Goal: Task Accomplishment & Management: Manage account settings

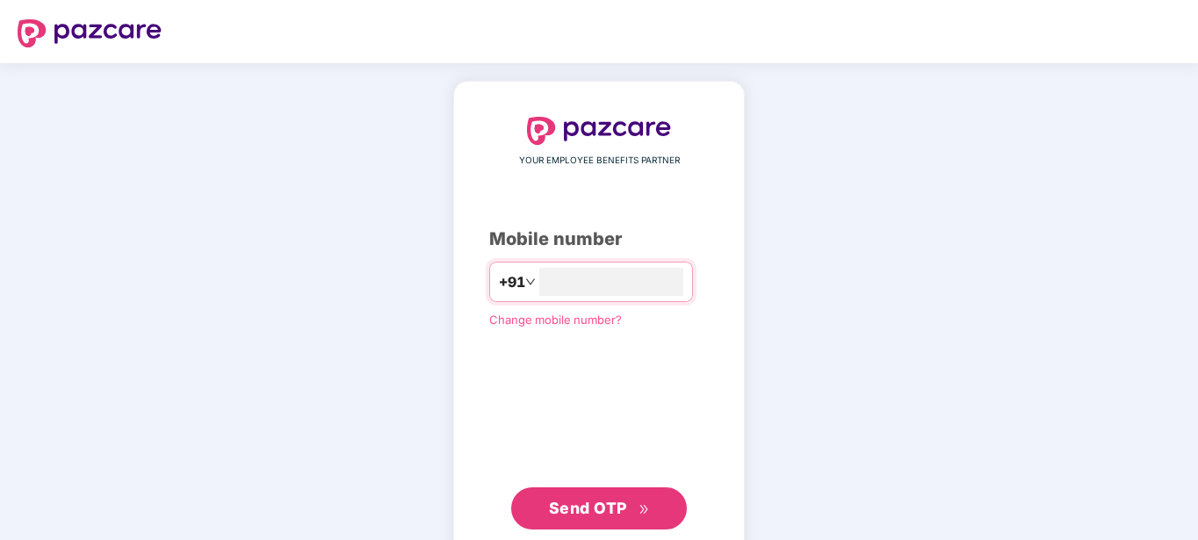
type input "**********"
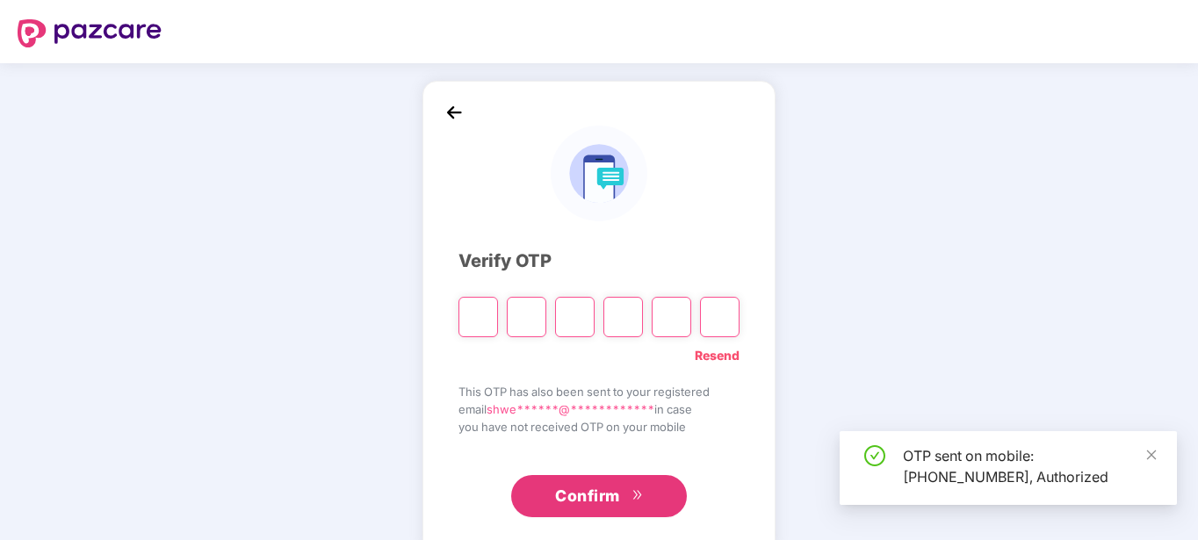
click at [740, 406] on div "**********" at bounding box center [598, 318] width 353 height 474
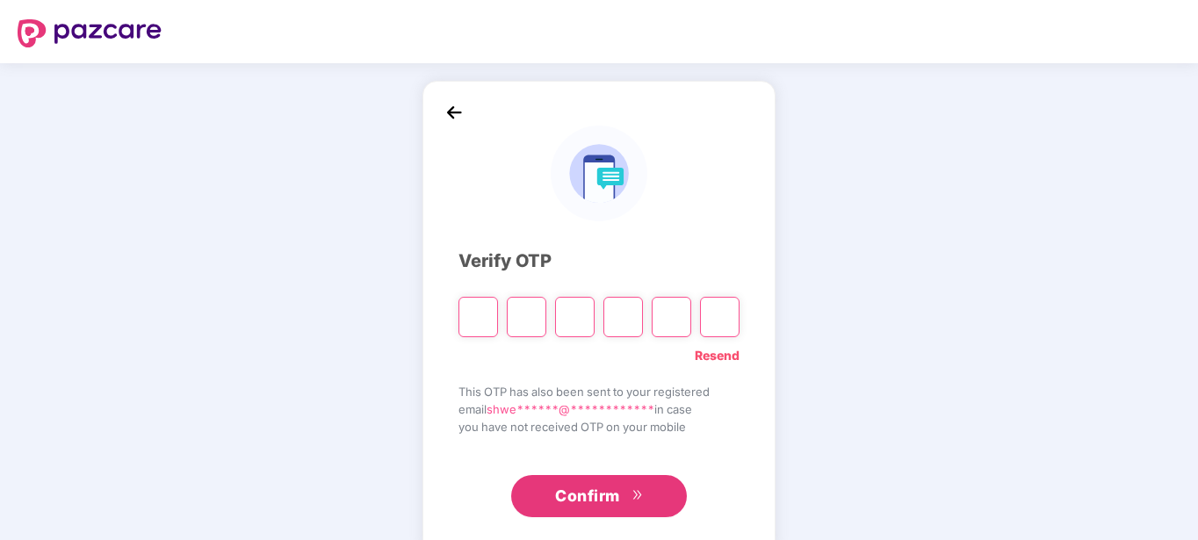
click at [976, 303] on div "**********" at bounding box center [599, 317] width 1198 height 509
click at [459, 312] on input "Please enter verification code. Digit 1" at bounding box center [478, 317] width 40 height 40
paste input "*"
type input "*"
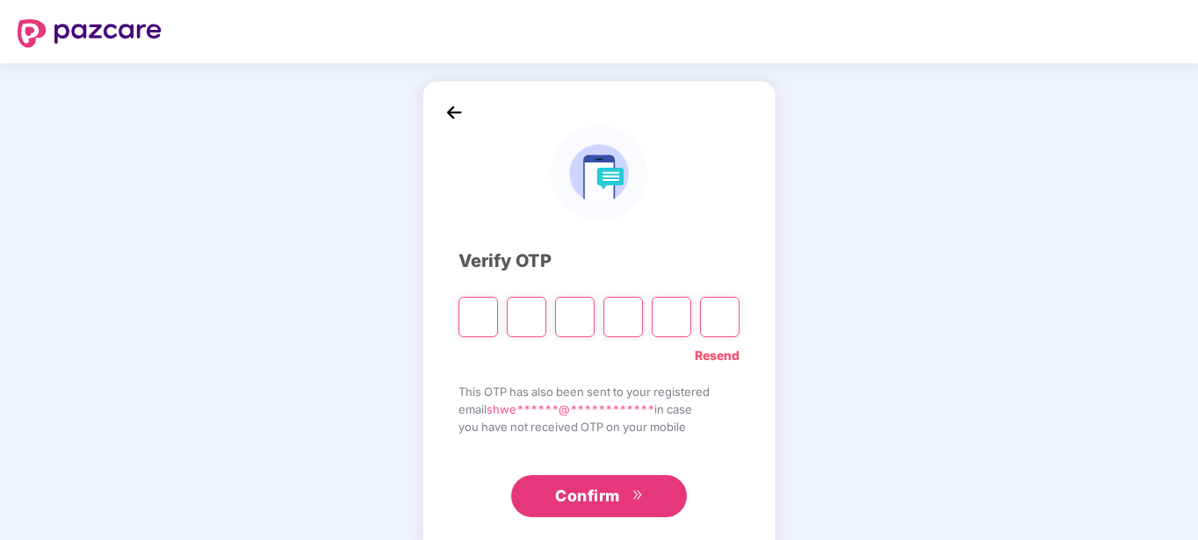
type input "*"
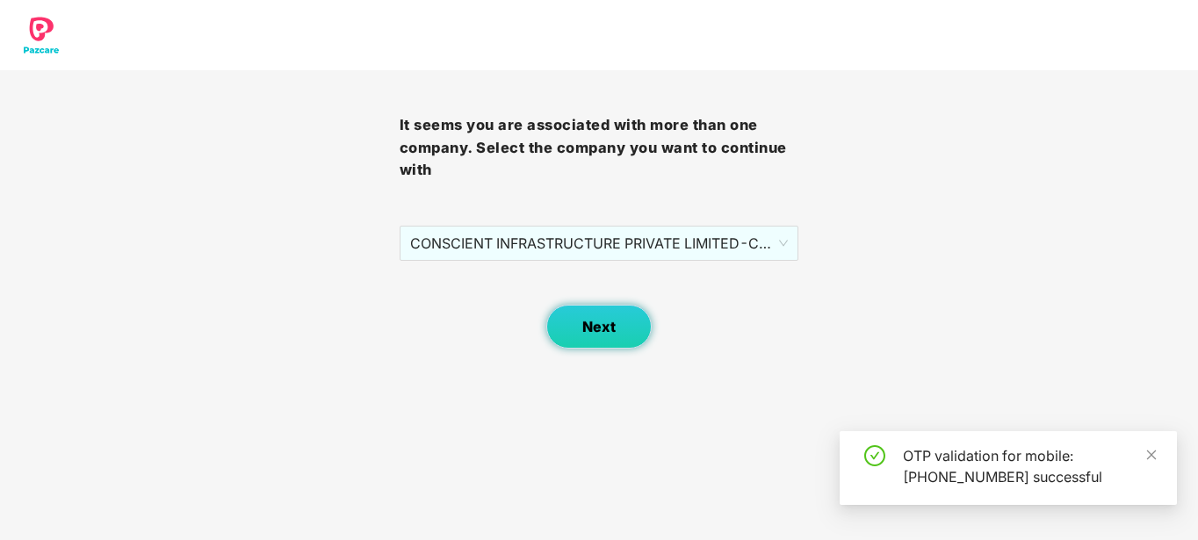
click at [594, 331] on span "Next" at bounding box center [598, 327] width 33 height 17
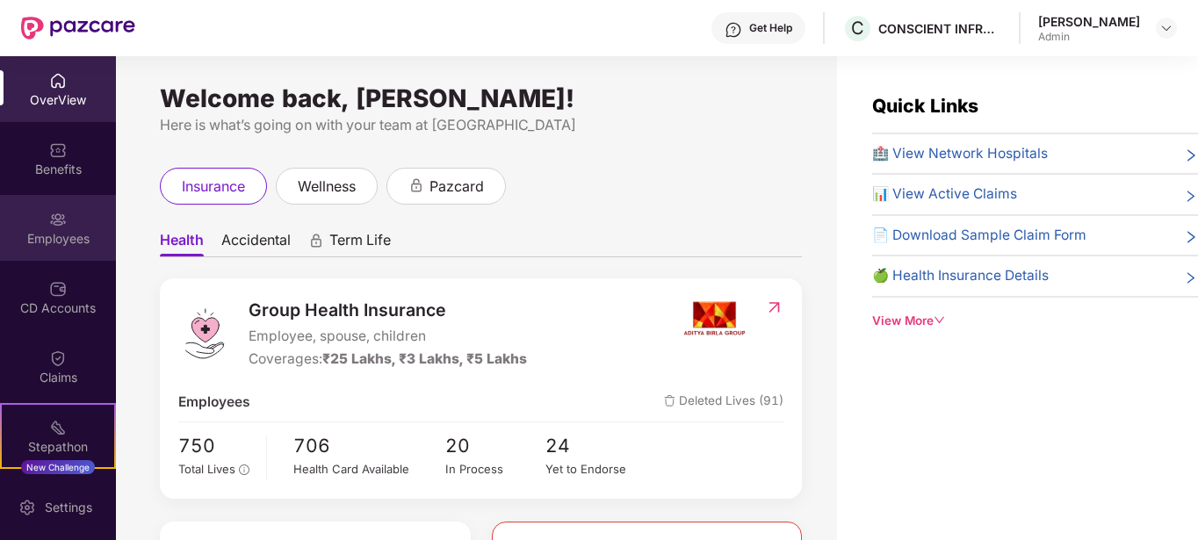
click at [66, 233] on div "Employees" at bounding box center [58, 239] width 116 height 18
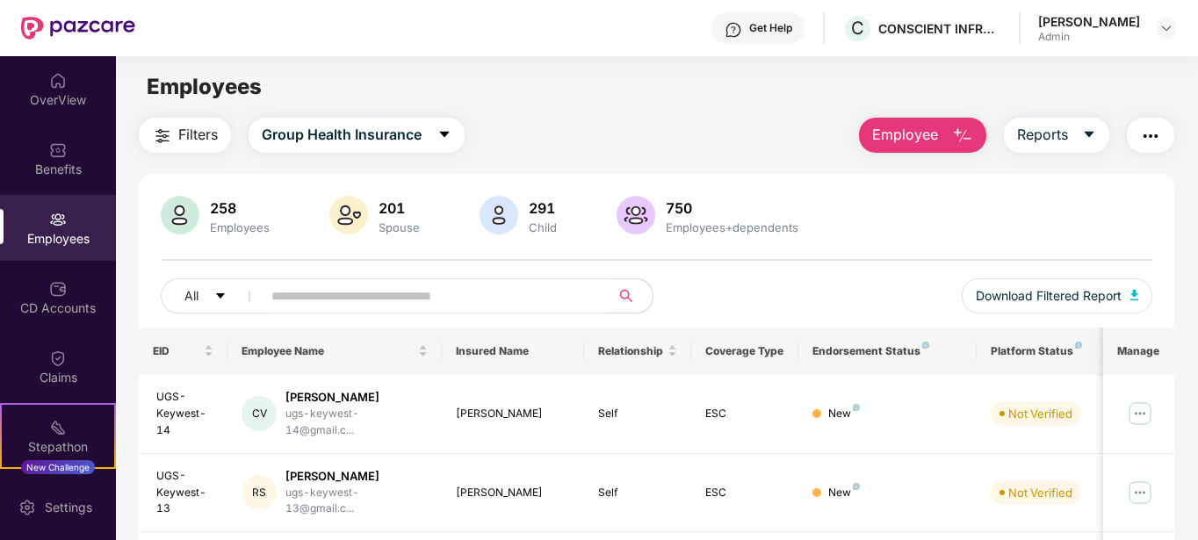
click at [324, 306] on input "text" at bounding box center [428, 296] width 315 height 26
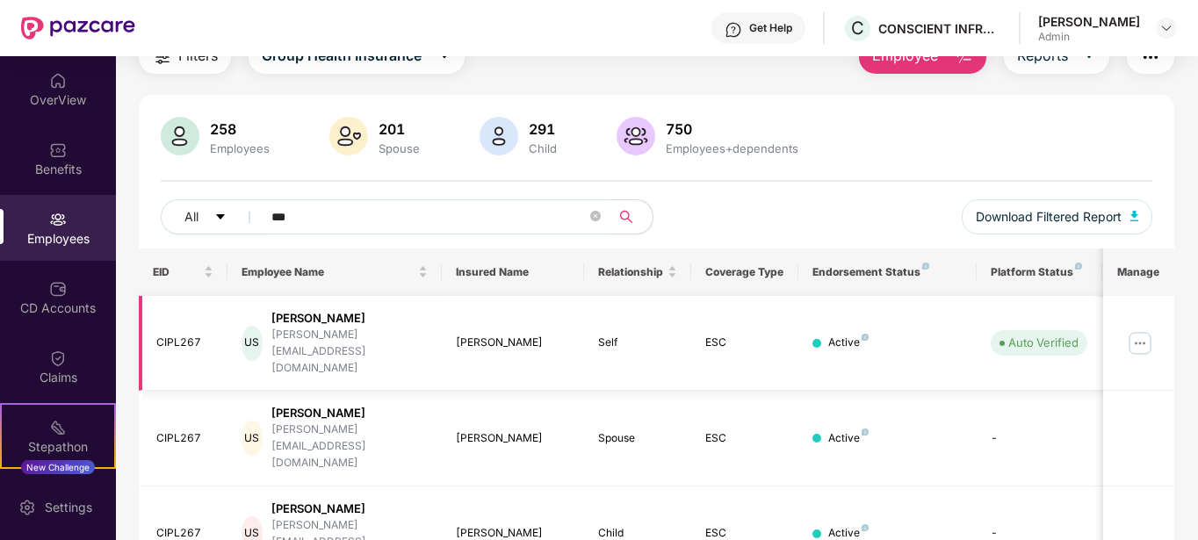
scroll to position [90, 0]
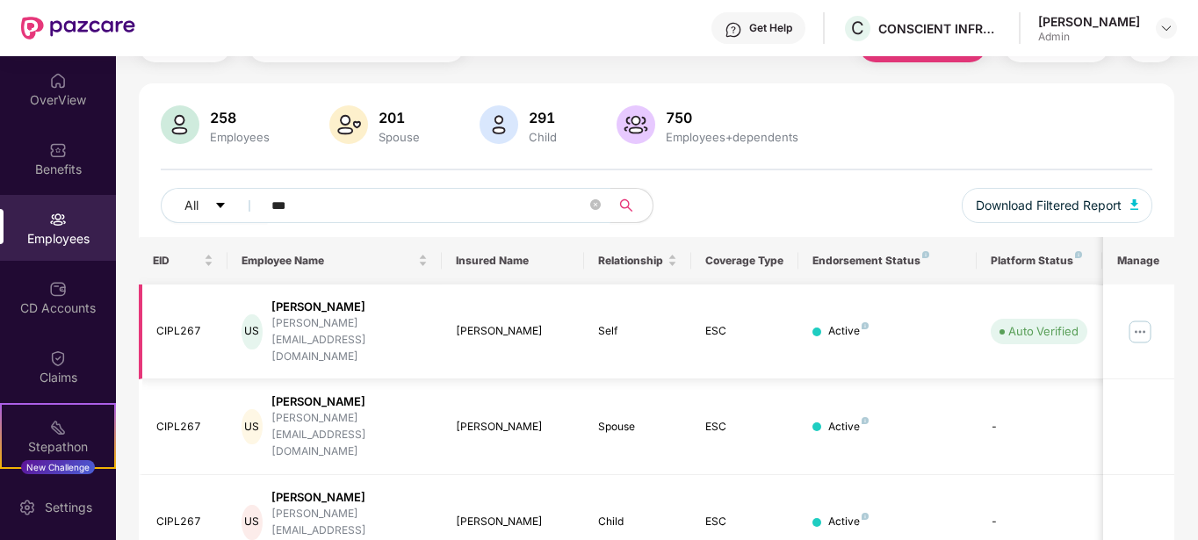
type input "***"
click at [1140, 327] on img at bounding box center [1140, 332] width 28 height 28
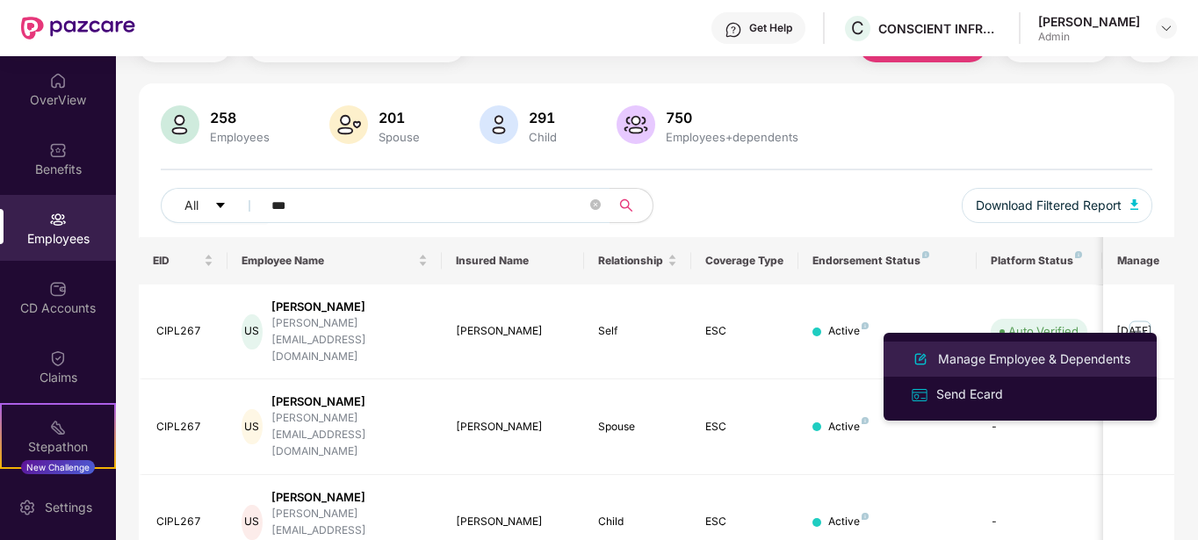
click at [957, 359] on div "Manage Employee & Dependents" at bounding box center [1033, 358] width 199 height 19
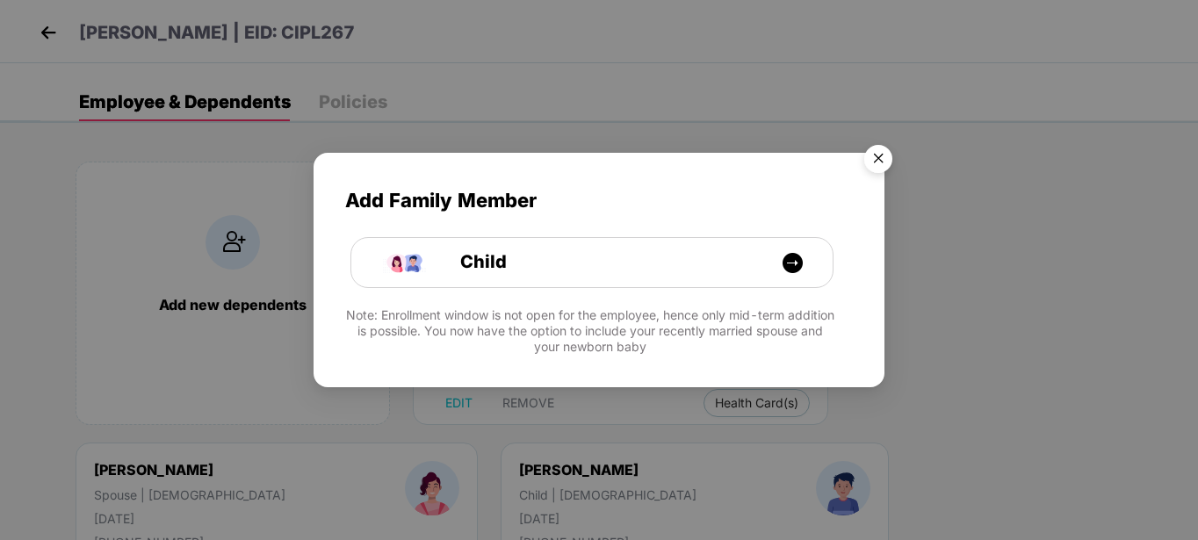
click at [875, 163] on img "Close" at bounding box center [877, 161] width 49 height 49
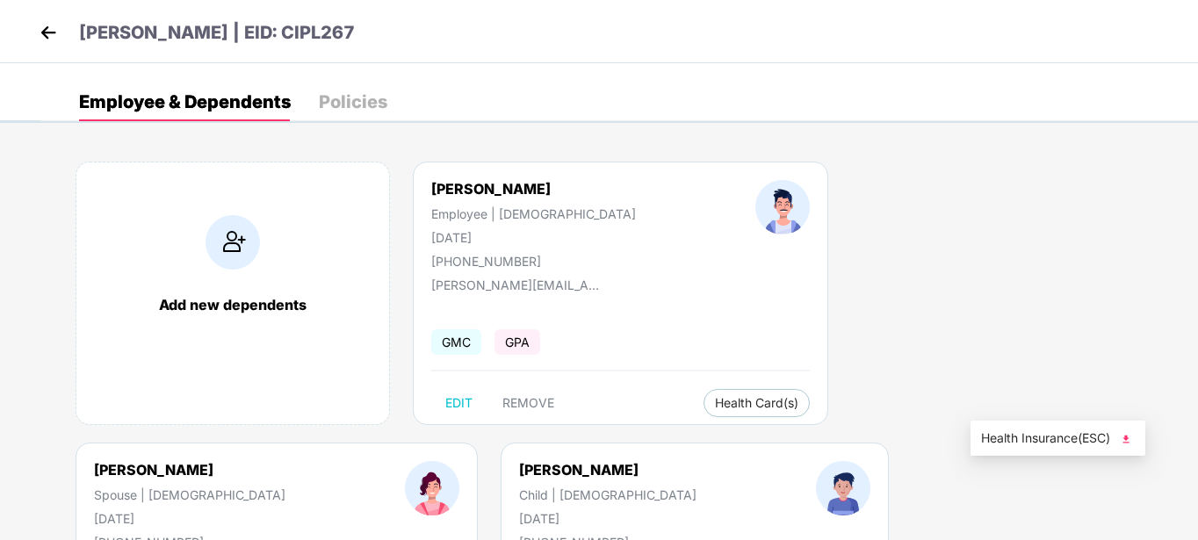
click at [1040, 430] on span "Health Insurance(ESC)" at bounding box center [1058, 437] width 154 height 19
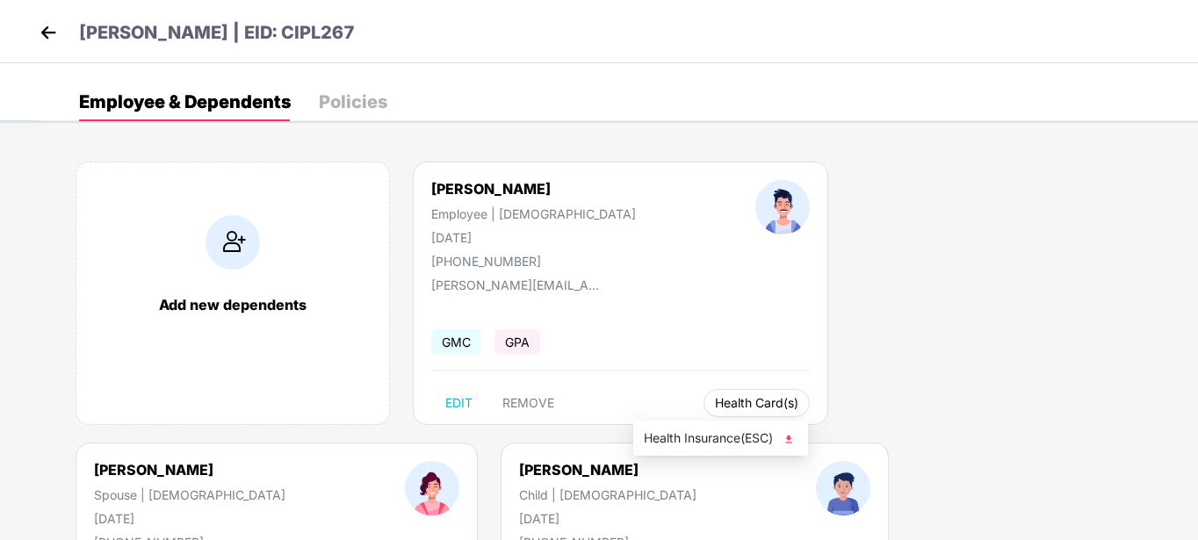
click at [715, 402] on span "Health Card(s)" at bounding box center [756, 403] width 83 height 9
click at [750, 448] on span "Health Insurance(ESC)" at bounding box center [721, 437] width 154 height 19
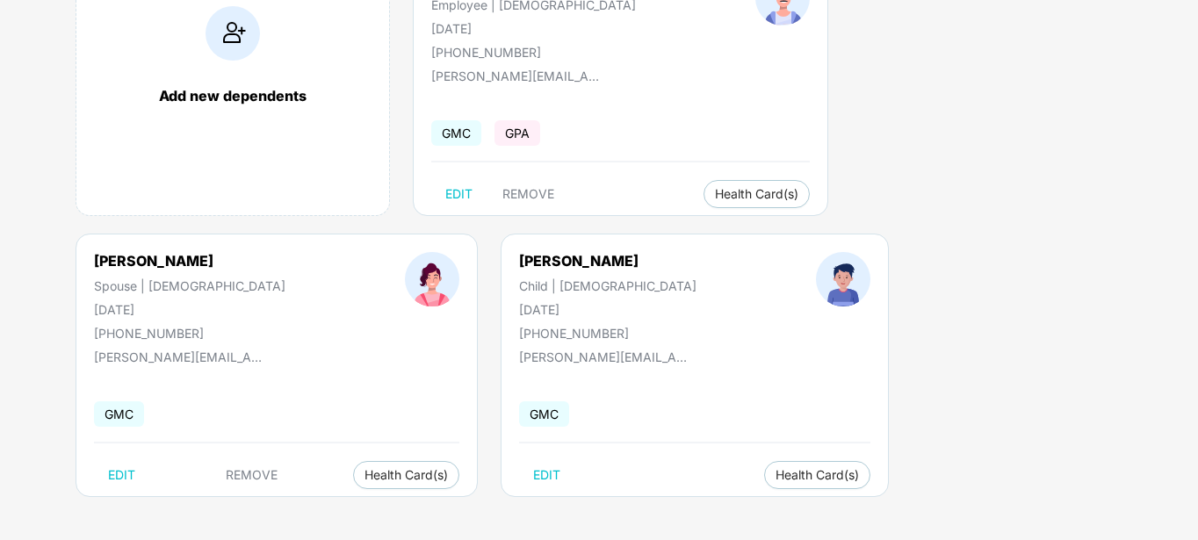
scroll to position [210, 0]
click at [775, 477] on span "Health Card(s)" at bounding box center [816, 474] width 83 height 9
click at [363, 518] on span "Health Insurance(ESC)" at bounding box center [351, 509] width 154 height 19
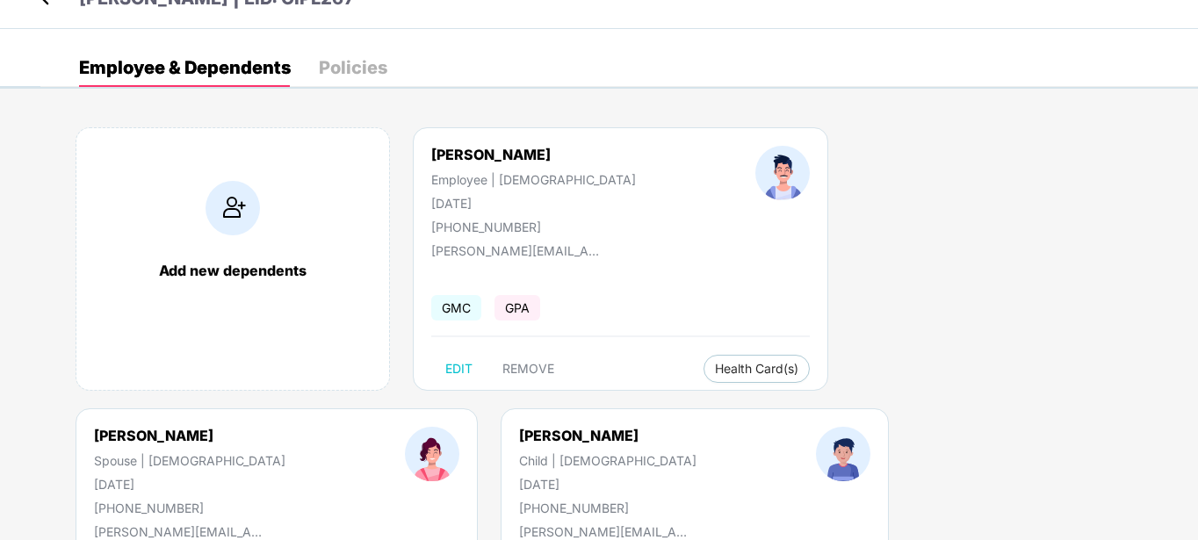
scroll to position [0, 0]
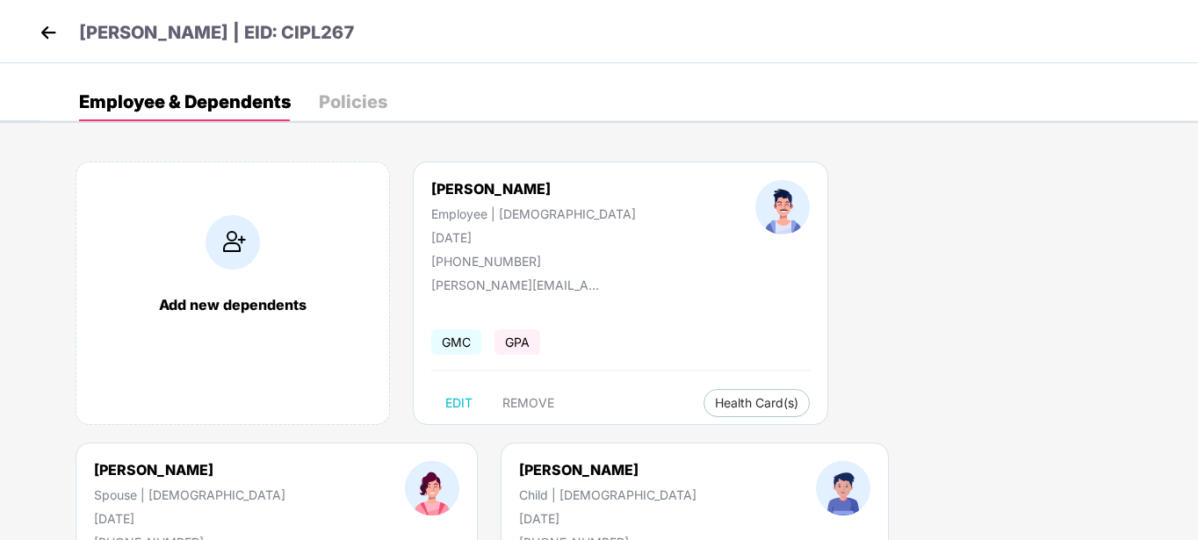
click at [330, 106] on div "Policies" at bounding box center [353, 102] width 68 height 18
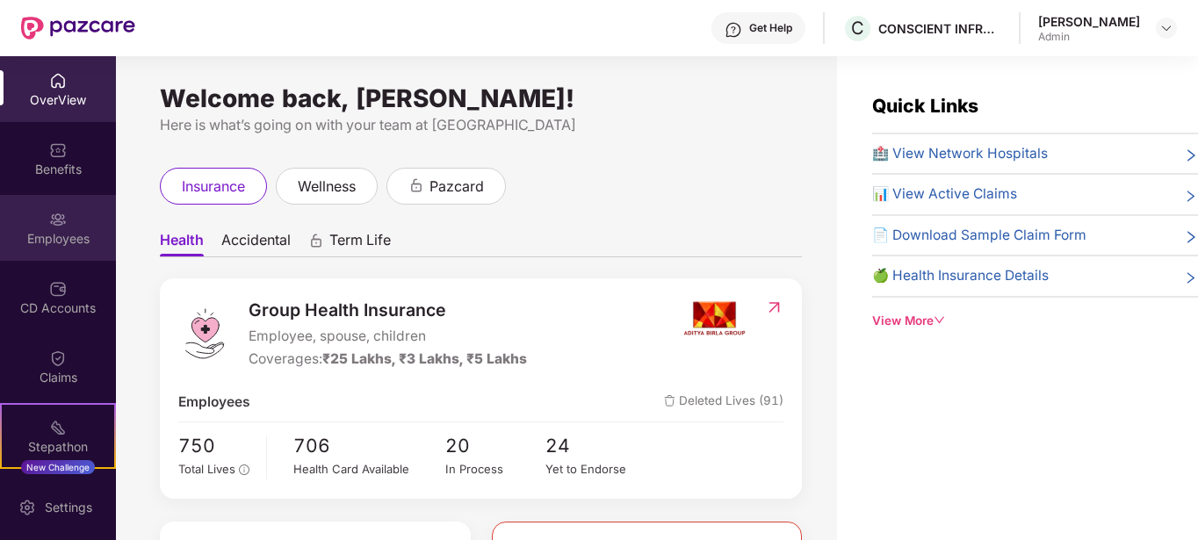
click at [40, 243] on div "Employees" at bounding box center [58, 239] width 116 height 18
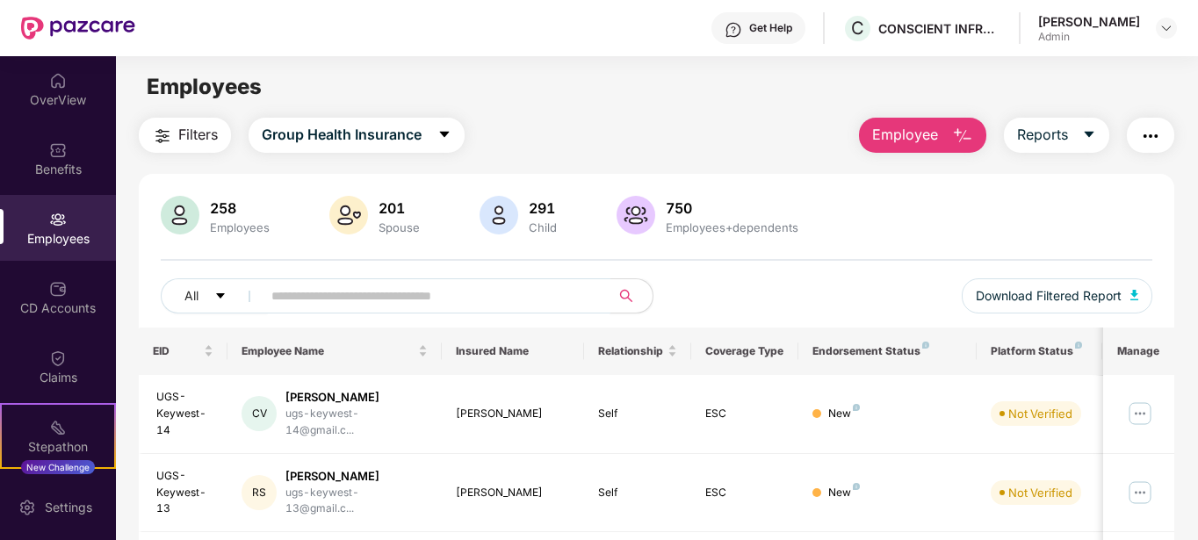
click at [296, 305] on input "text" at bounding box center [428, 296] width 315 height 26
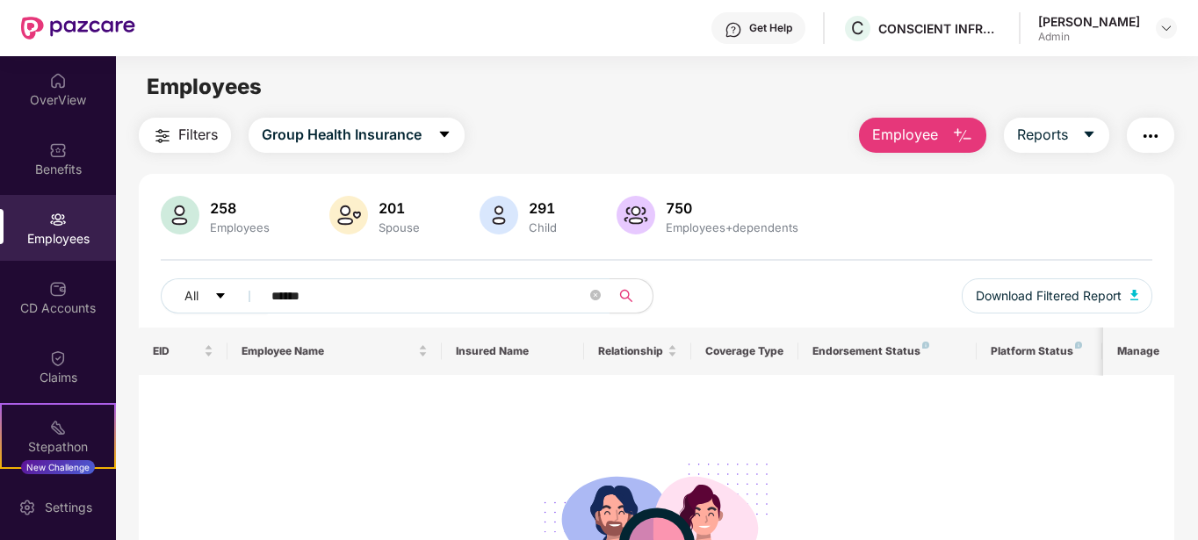
click at [342, 276] on div "258 Employees 201 Spouse 291 Child 750 Employees+dependents All ****** Download…" at bounding box center [657, 262] width 1036 height 132
click at [335, 295] on input "******" at bounding box center [428, 296] width 315 height 26
type input "*"
type input "*******"
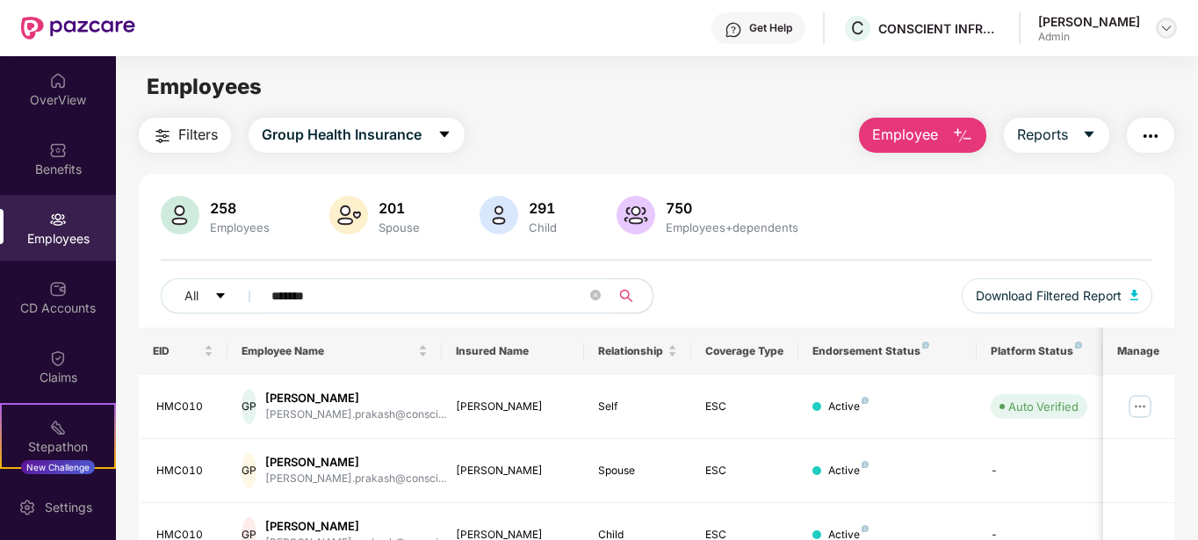
click at [1172, 22] on img at bounding box center [1166, 28] width 14 height 14
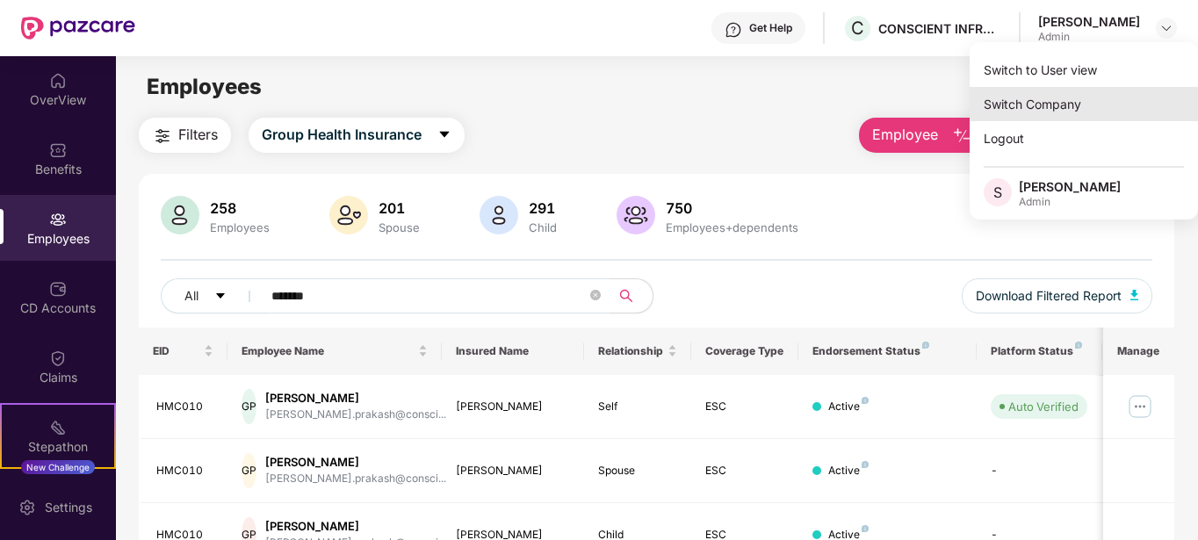
click at [1050, 94] on div "Switch Company" at bounding box center [1083, 104] width 228 height 34
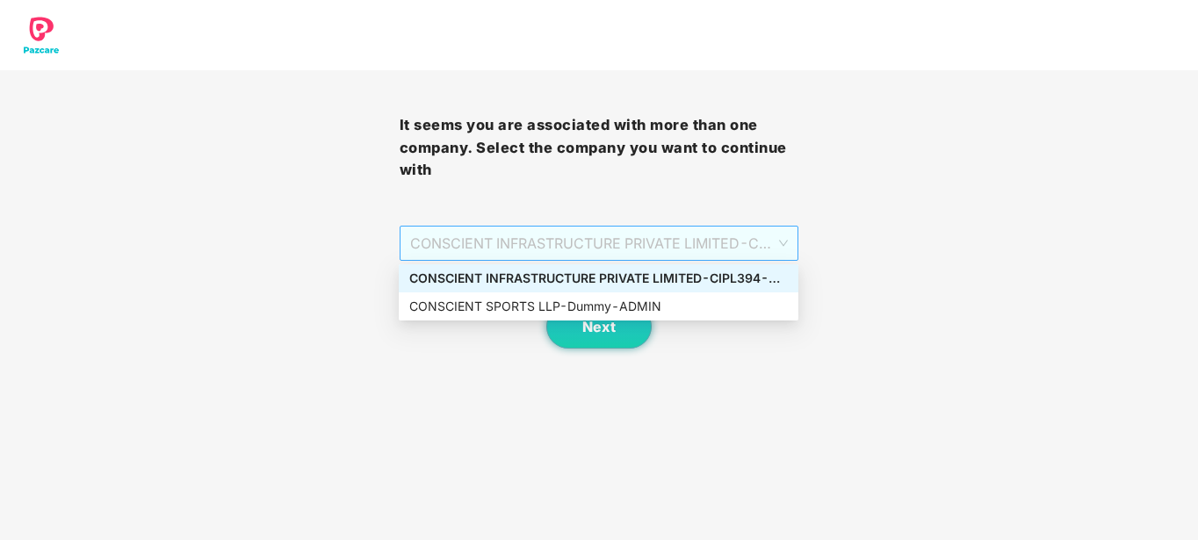
click at [576, 249] on span "CONSCIENT INFRASTRUCTURE PRIVATE LIMITED - CIPL394 - ADMIN" at bounding box center [599, 243] width 378 height 33
click at [529, 302] on div "CONSCIENT SPORTS LLP - Dummy - ADMIN" at bounding box center [598, 306] width 378 height 19
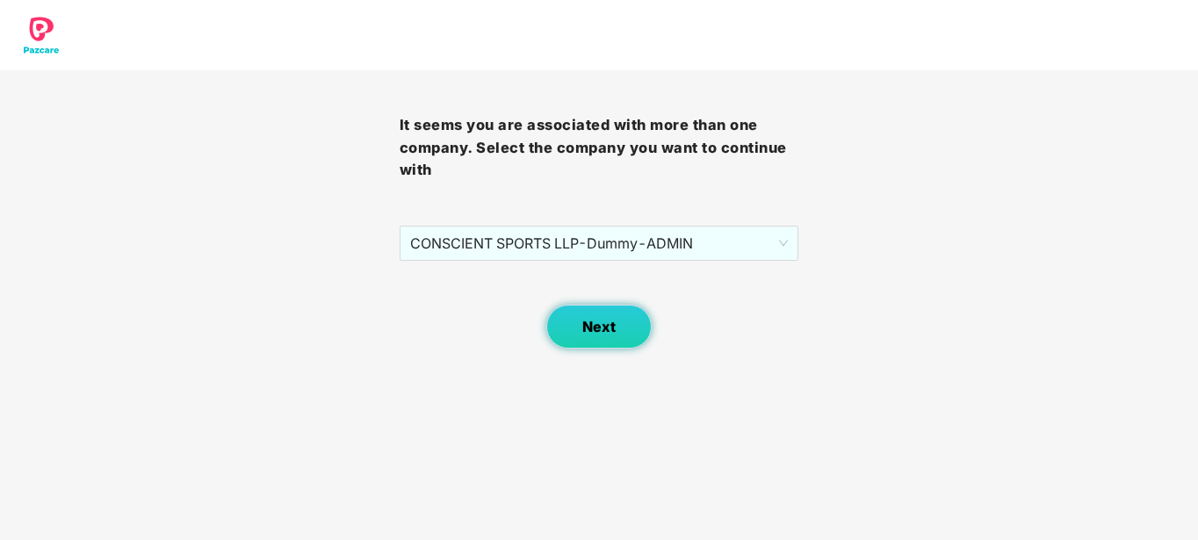
click at [616, 329] on button "Next" at bounding box center [598, 327] width 105 height 44
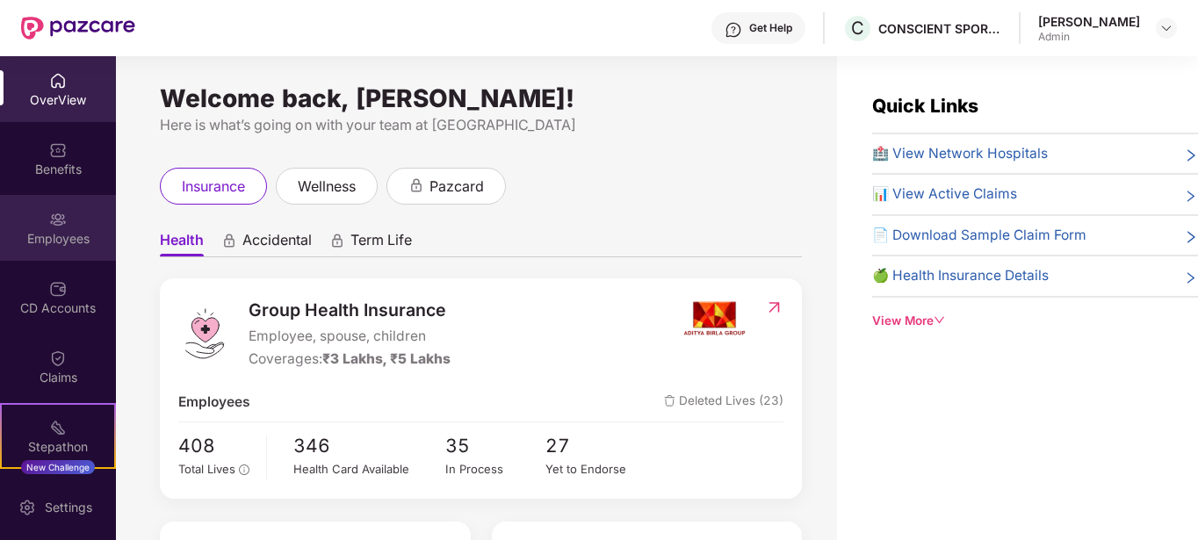
click at [63, 215] on img at bounding box center [58, 220] width 18 height 18
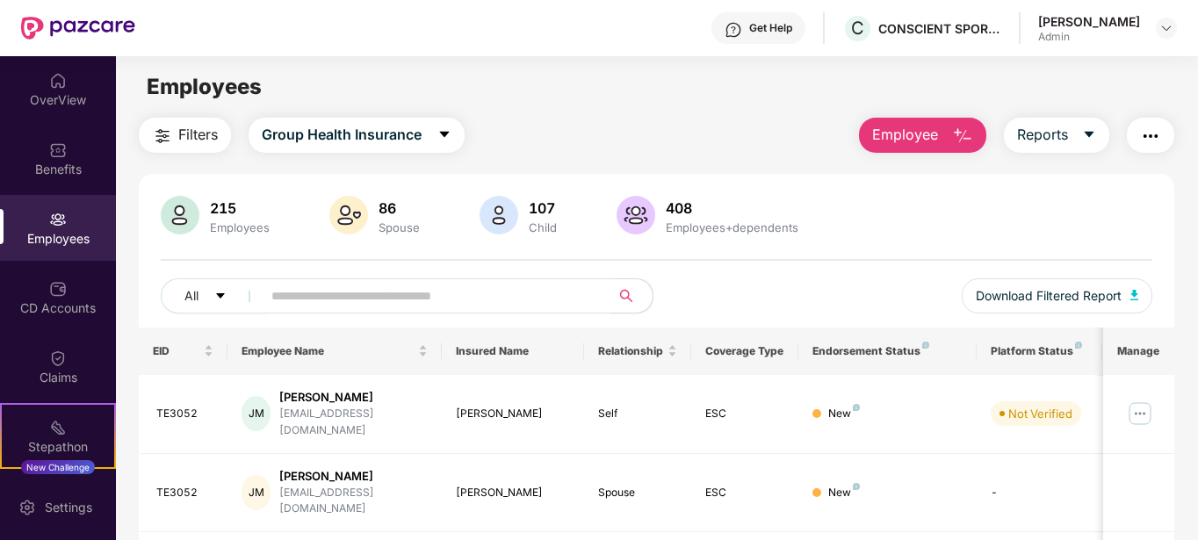
click at [344, 306] on input "text" at bounding box center [428, 296] width 315 height 26
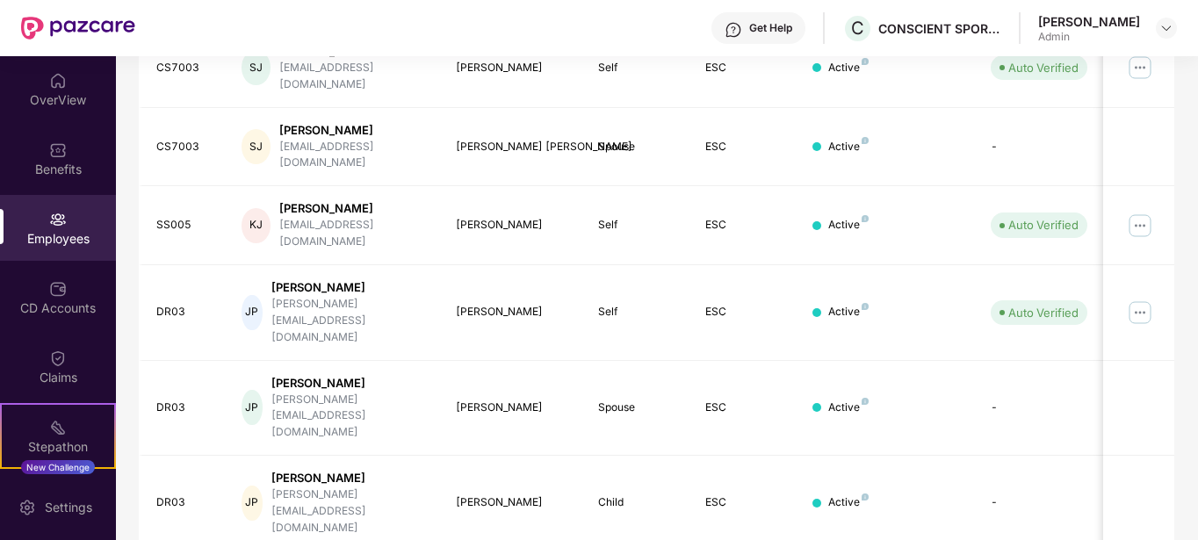
scroll to position [347, 0]
type input "***"
click at [1146, 298] on img at bounding box center [1140, 312] width 28 height 28
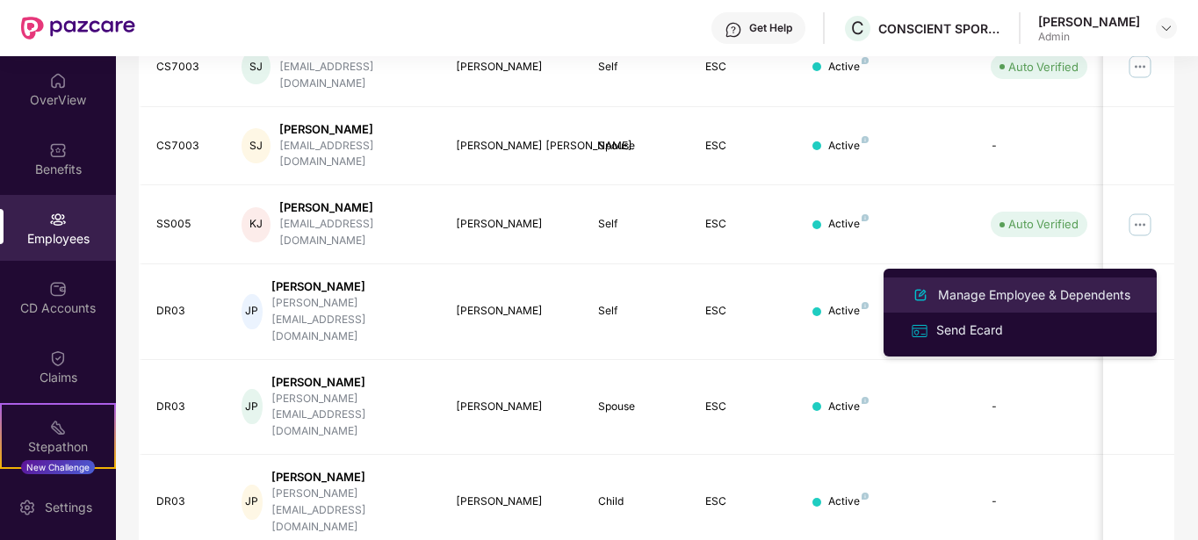
click at [1033, 292] on div "Manage Employee & Dependents" at bounding box center [1033, 294] width 199 height 19
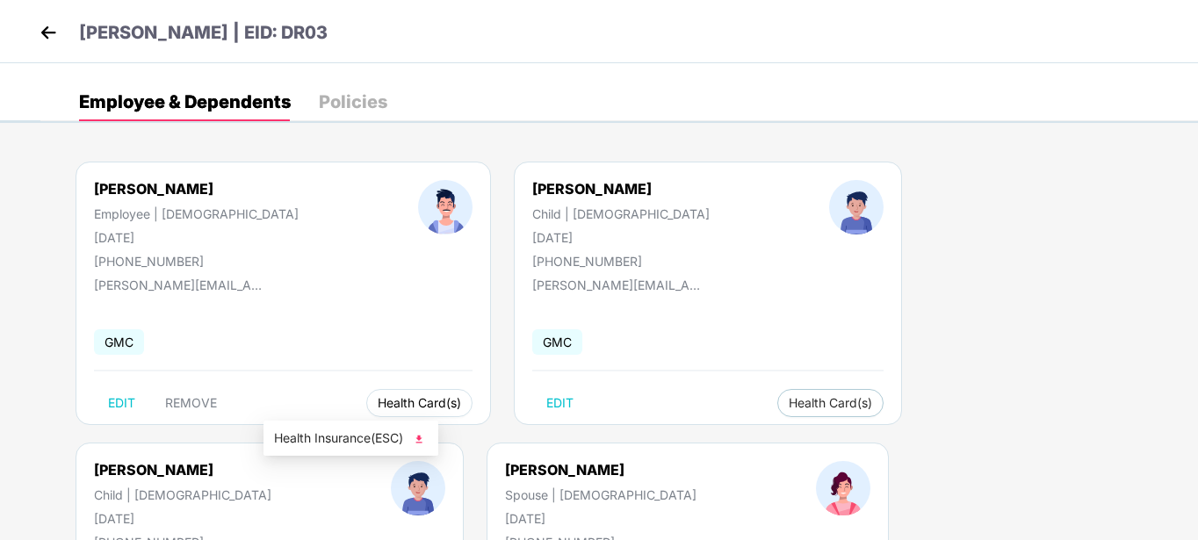
click at [378, 399] on span "Health Card(s)" at bounding box center [419, 403] width 83 height 9
click at [378, 405] on span "Health Card(s)" at bounding box center [419, 403] width 83 height 9
click at [421, 437] on img at bounding box center [419, 439] width 18 height 18
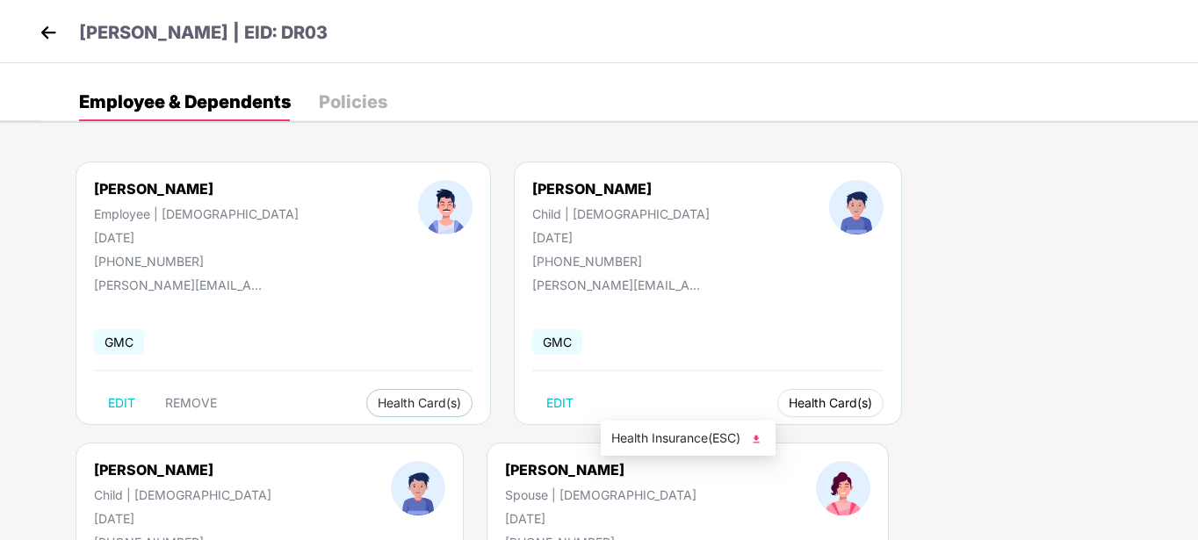
click at [788, 400] on span "Health Card(s)" at bounding box center [829, 403] width 83 height 9
click at [700, 432] on span "Health Insurance(ESC)" at bounding box center [688, 437] width 154 height 19
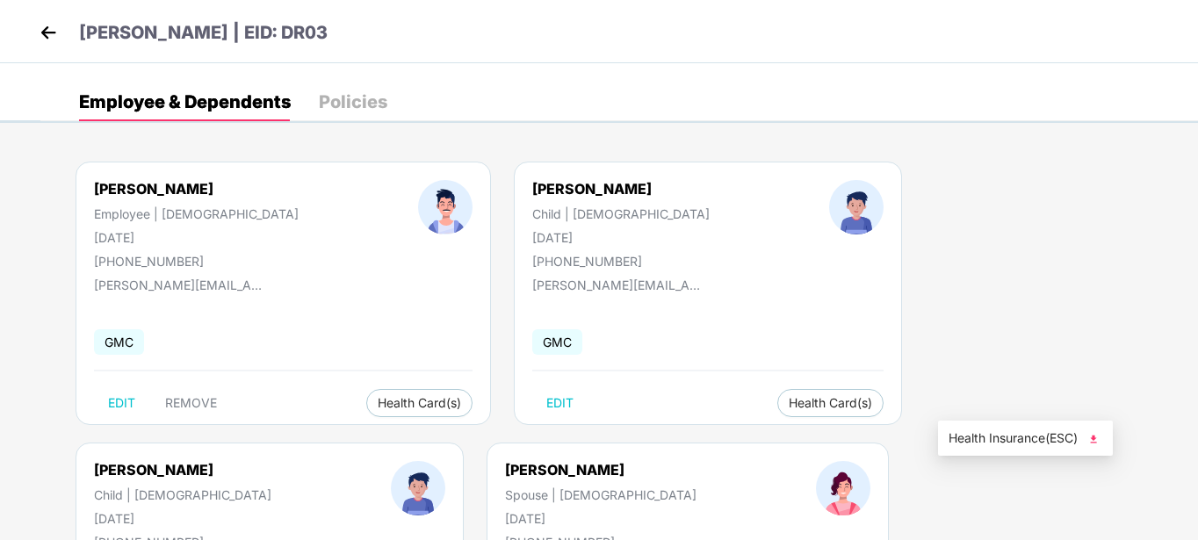
click at [1013, 435] on span "Health Insurance(ESC)" at bounding box center [1025, 437] width 154 height 19
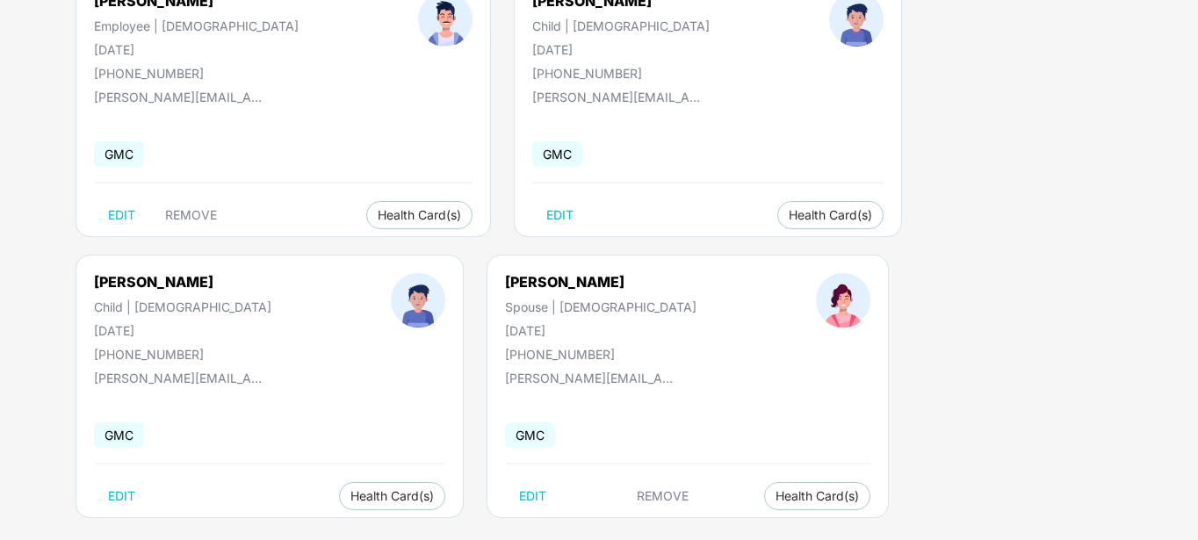
scroll to position [210, 0]
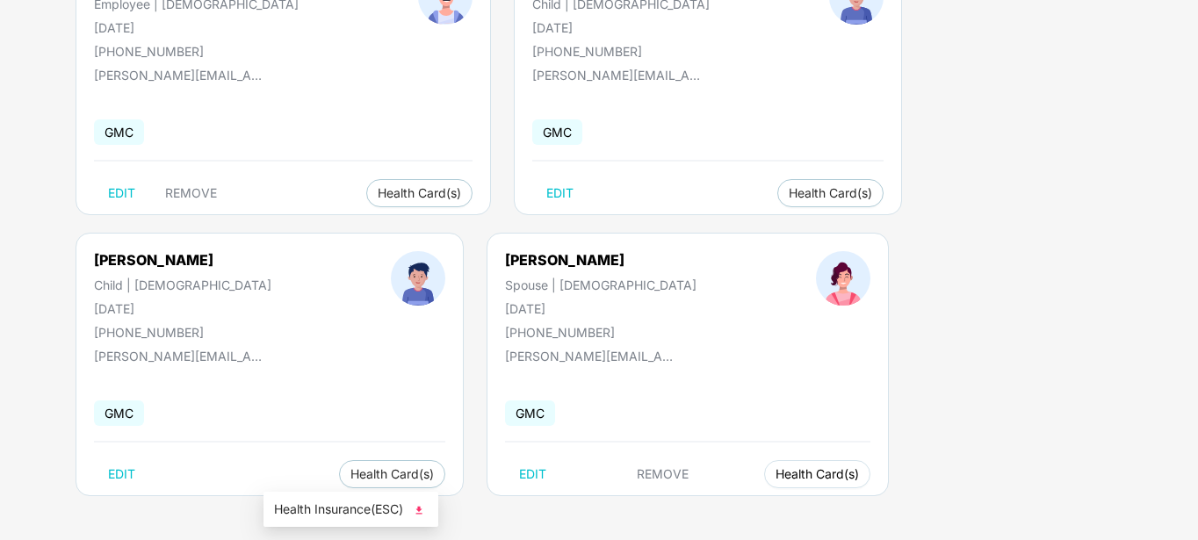
click at [775, 471] on span "Health Card(s)" at bounding box center [816, 474] width 83 height 9
click at [764, 484] on button "Health Card(s)" at bounding box center [817, 474] width 106 height 28
click at [339, 510] on span "Health Insurance(ESC)" at bounding box center [351, 509] width 154 height 19
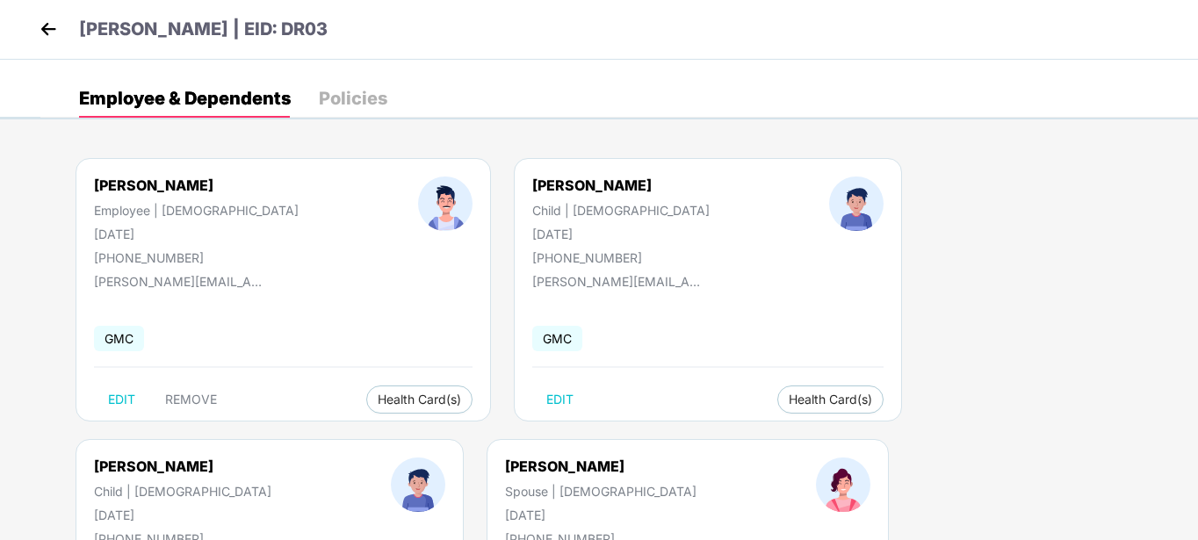
scroll to position [4, 0]
click at [39, 32] on img at bounding box center [48, 28] width 26 height 26
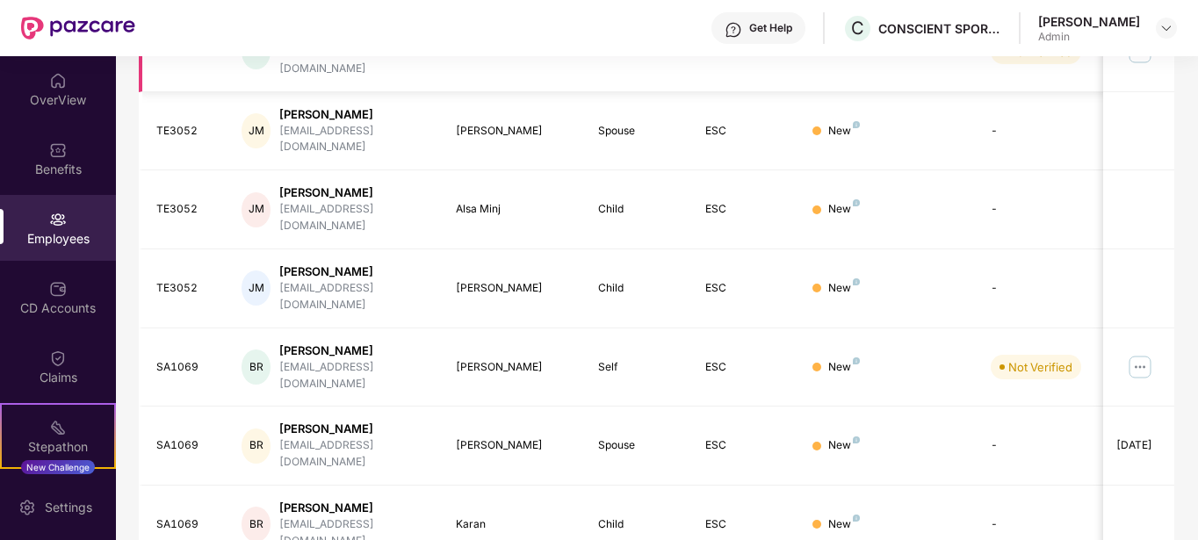
scroll to position [0, 0]
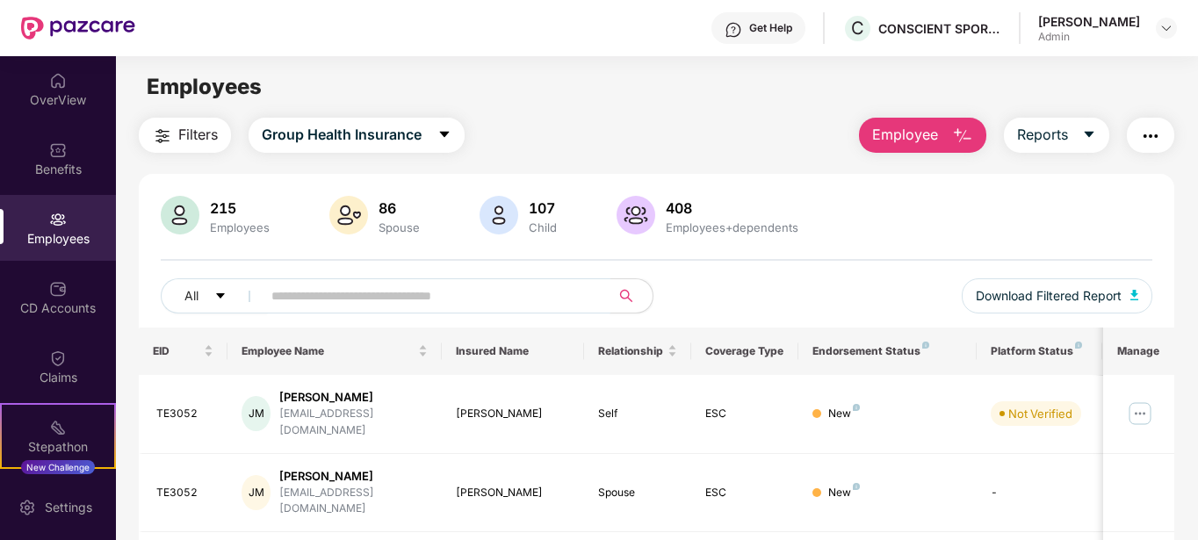
click at [329, 294] on input "text" at bounding box center [428, 296] width 315 height 26
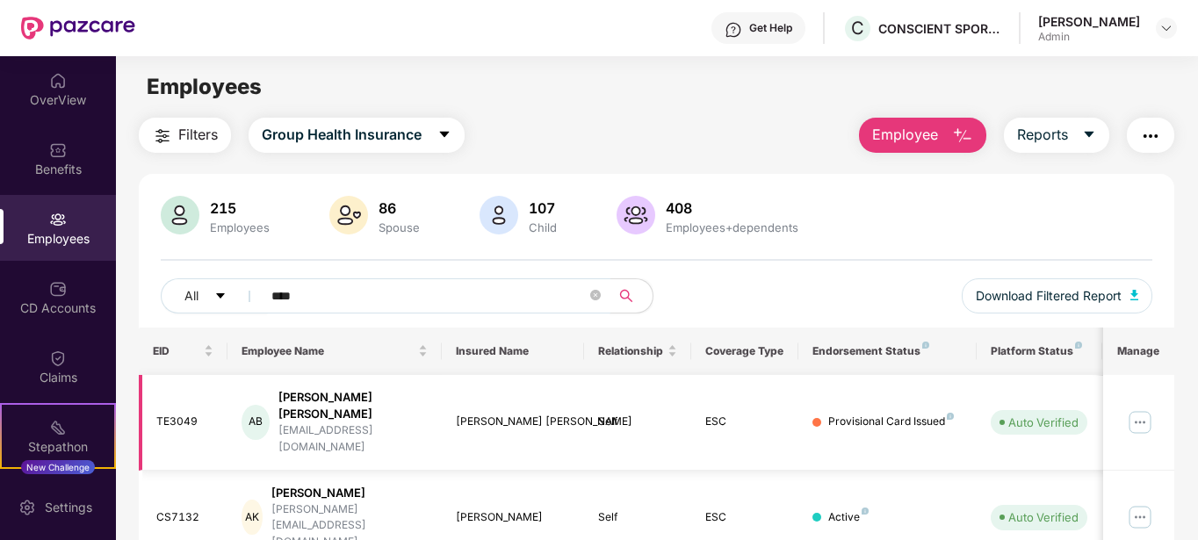
scroll to position [90, 0]
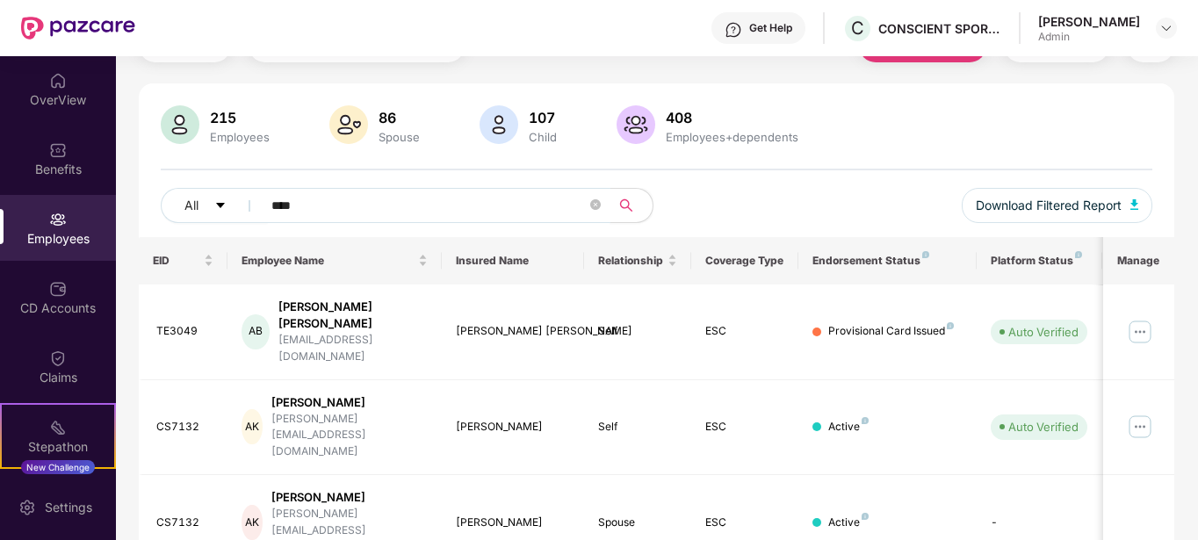
type input "****"
